Goal: Subscribe to service/newsletter

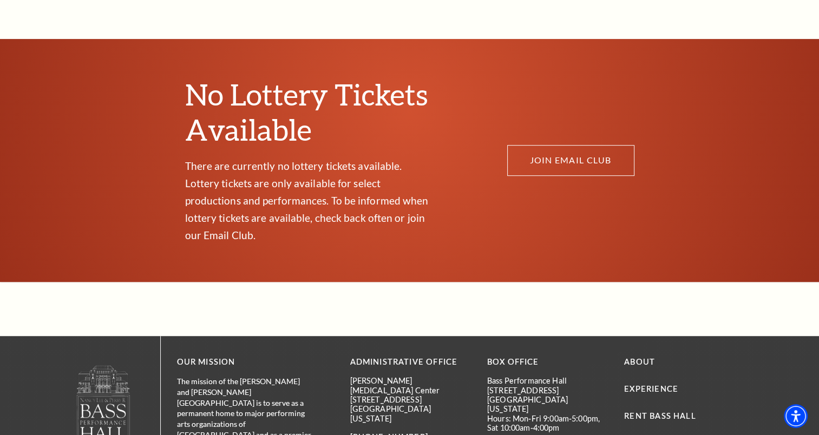
scroll to position [600, 0]
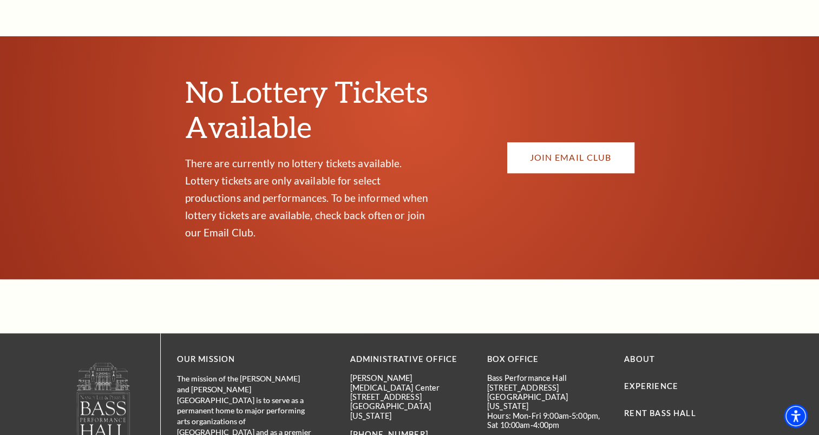
click at [561, 150] on link "JOIN EMAIL CLUB" at bounding box center [570, 157] width 127 height 30
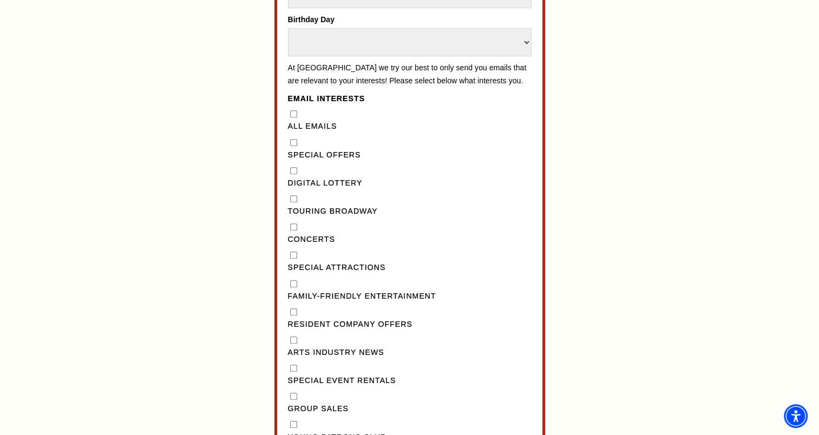
scroll to position [834, 0]
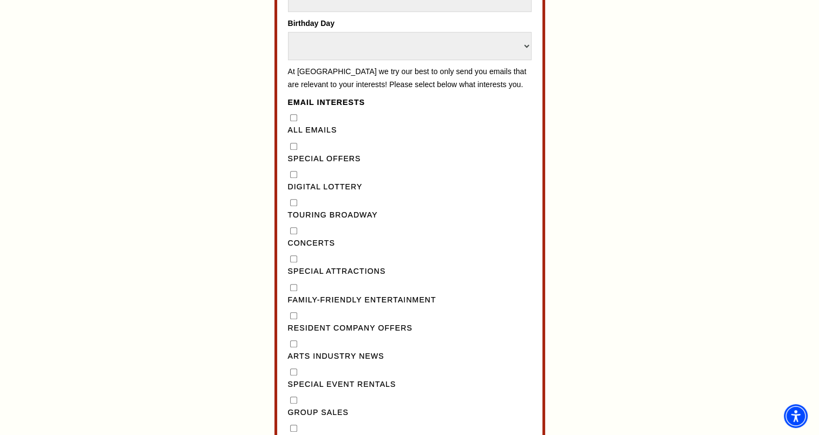
click at [294, 178] on Lottery"] "Digital Lottery" at bounding box center [293, 174] width 7 height 7
checkbox Lottery"] "true"
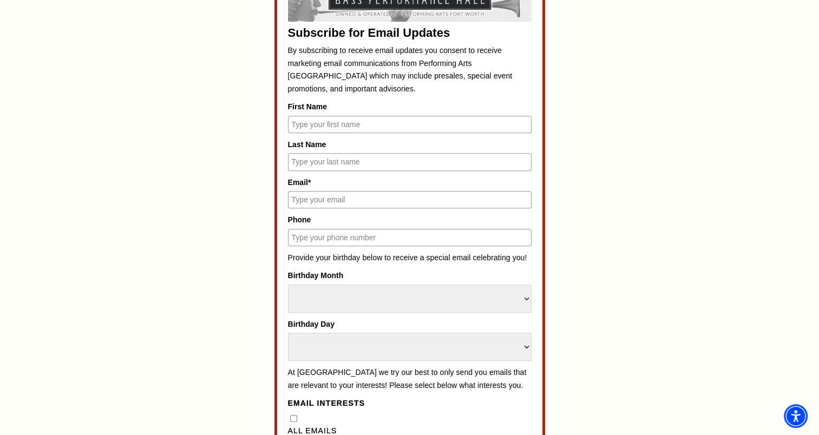
scroll to position [534, 0]
